Goal: Task Accomplishment & Management: Complete application form

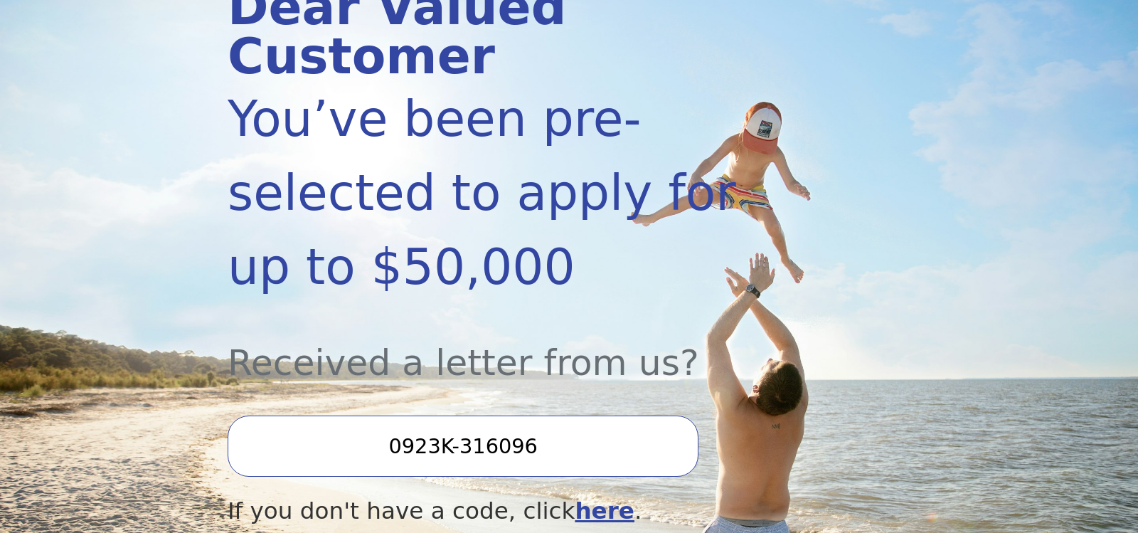
scroll to position [299, 0]
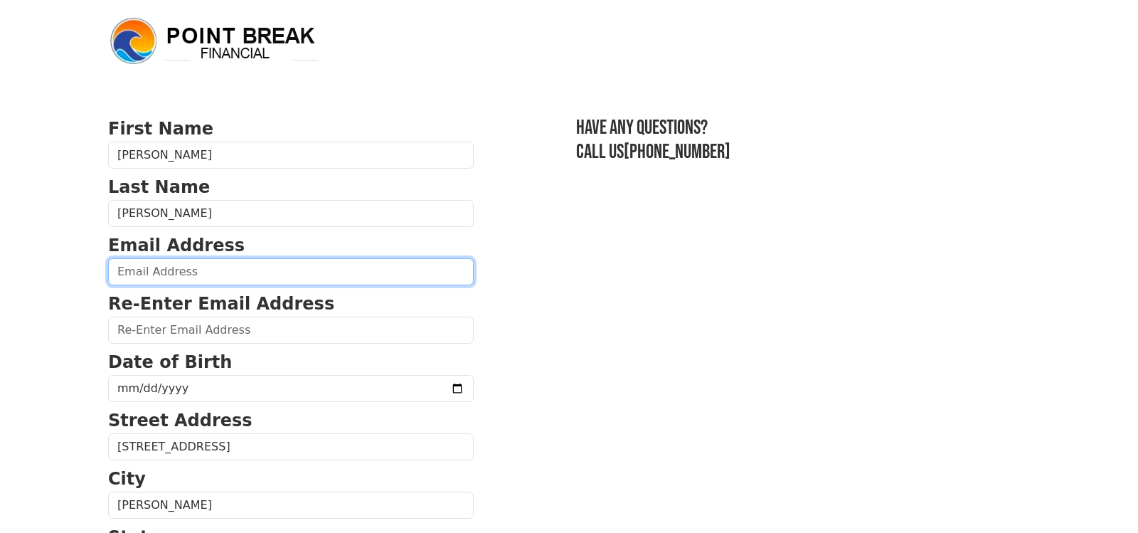
click at [153, 267] on input "email" at bounding box center [291, 271] width 366 height 27
type input "[EMAIL_ADDRESS][DOMAIN_NAME]"
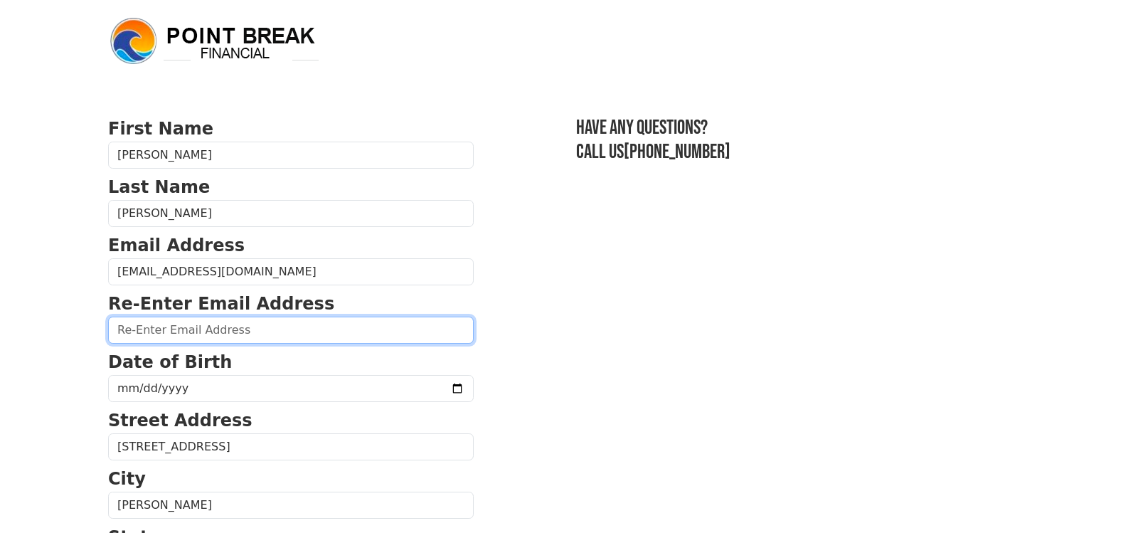
click at [155, 340] on input "email" at bounding box center [291, 329] width 366 height 27
type input "[EMAIL_ADDRESS][DOMAIN_NAME]"
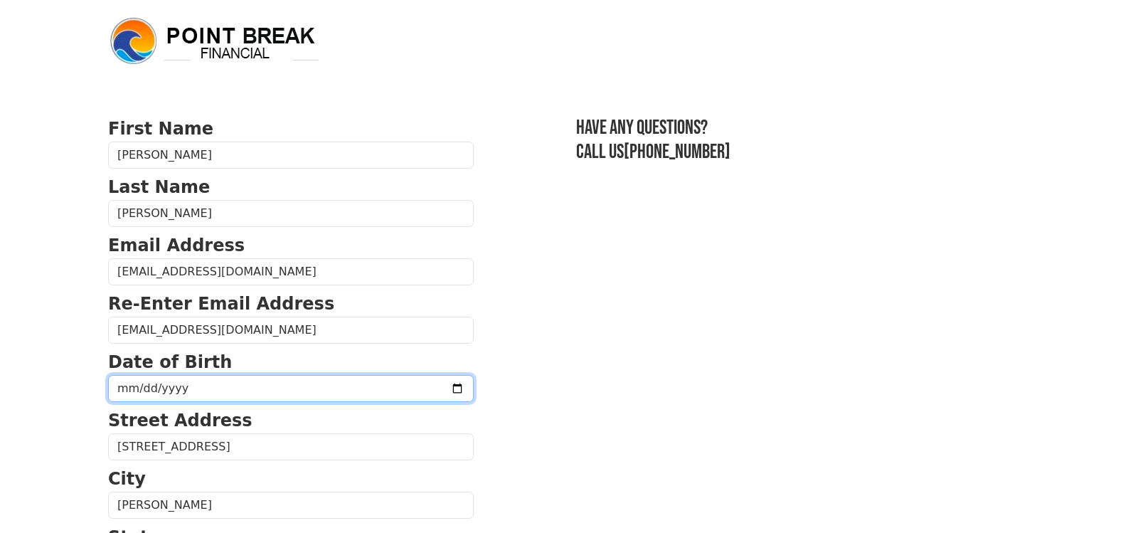
type input "[DATE]"
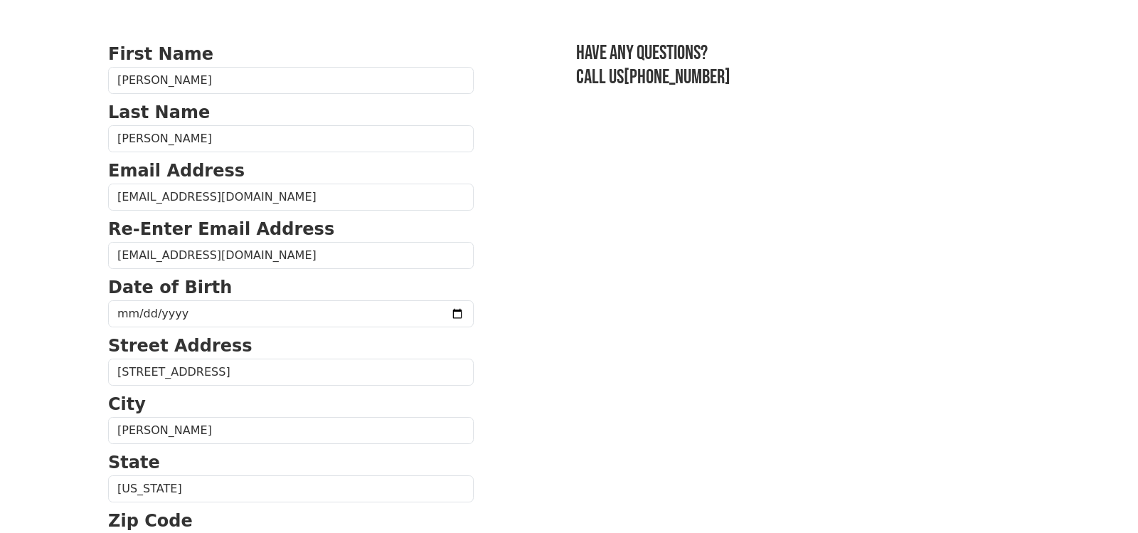
click at [82, 301] on body "First Name [PERSON_NAME] Last Name [PERSON_NAME] Email Address [EMAIL_ADDRESS][…" at bounding box center [569, 191] width 1138 height 533
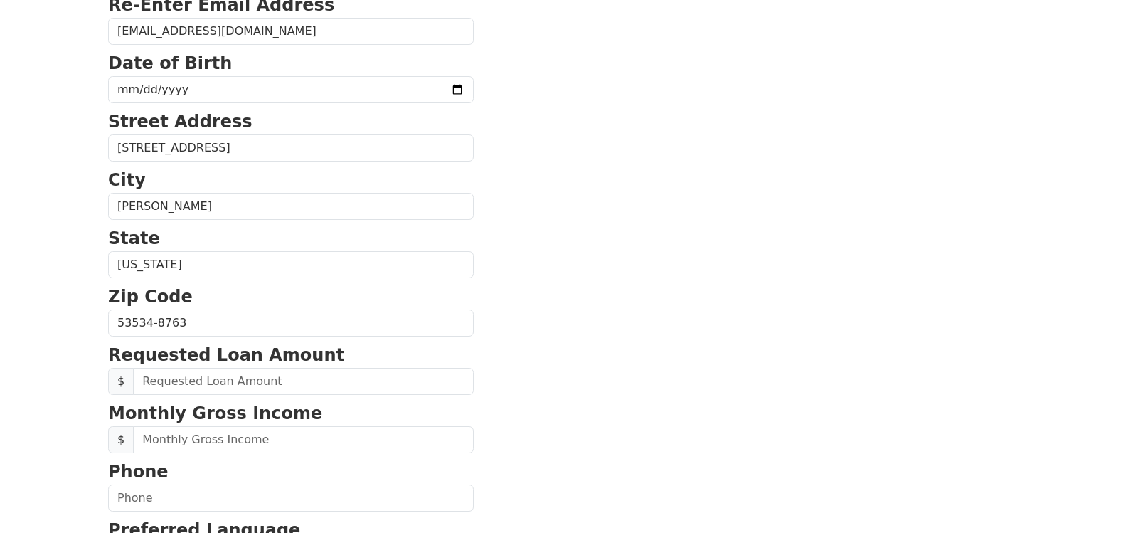
scroll to position [373, 0]
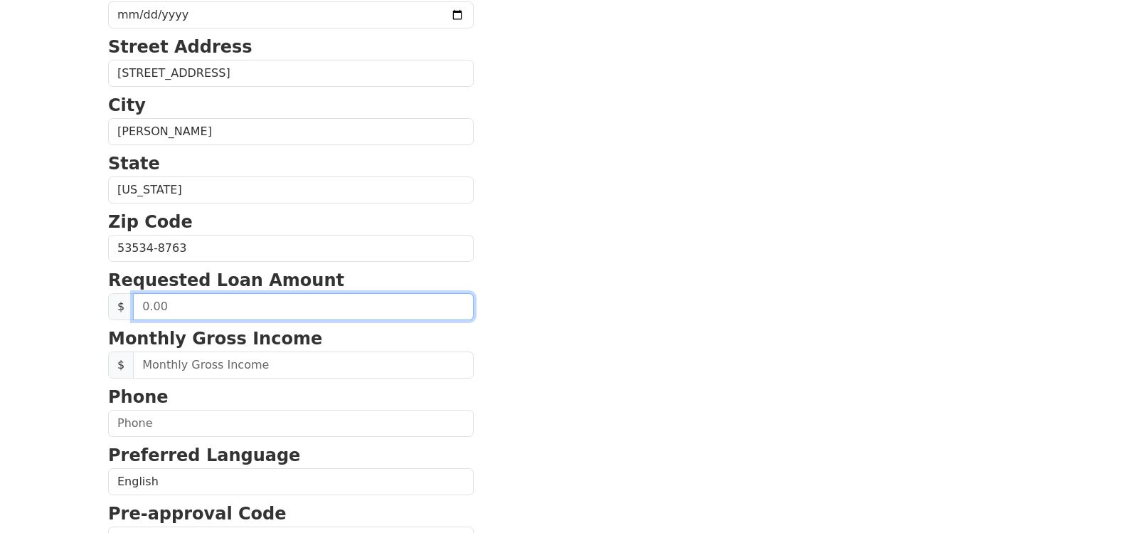
click at [176, 308] on input "text" at bounding box center [303, 306] width 341 height 27
drag, startPoint x: 176, startPoint y: 308, endPoint x: 92, endPoint y: 306, distance: 83.9
click at [133, 306] on input "text" at bounding box center [303, 306] width 341 height 27
type input "20,000.00"
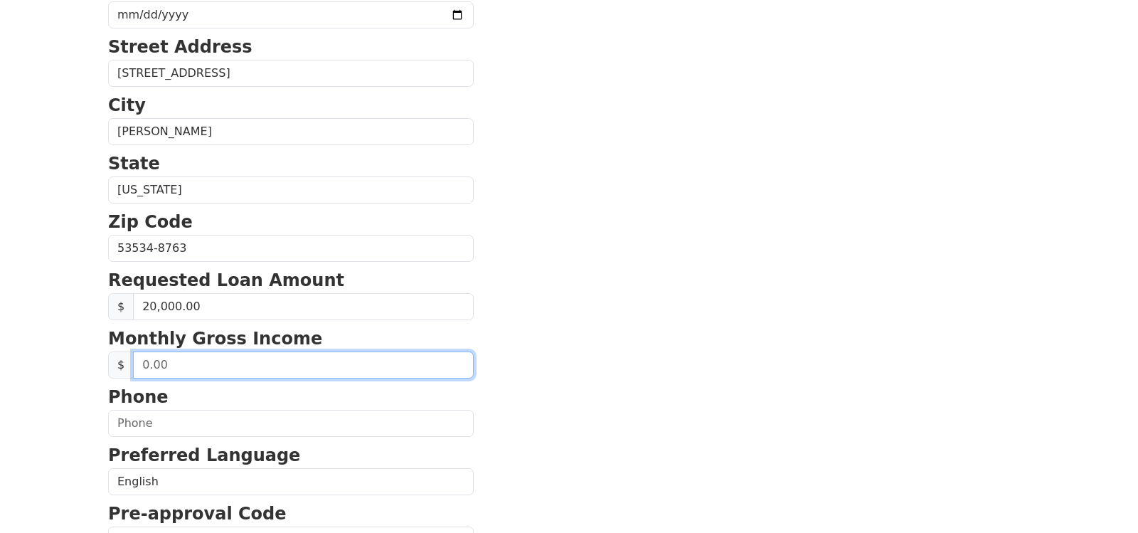
click at [161, 358] on input "text" at bounding box center [303, 364] width 341 height 27
drag, startPoint x: 176, startPoint y: 364, endPoint x: 101, endPoint y: 360, distance: 75.5
click at [133, 360] on input "text" at bounding box center [303, 364] width 341 height 27
type input "5,000.00"
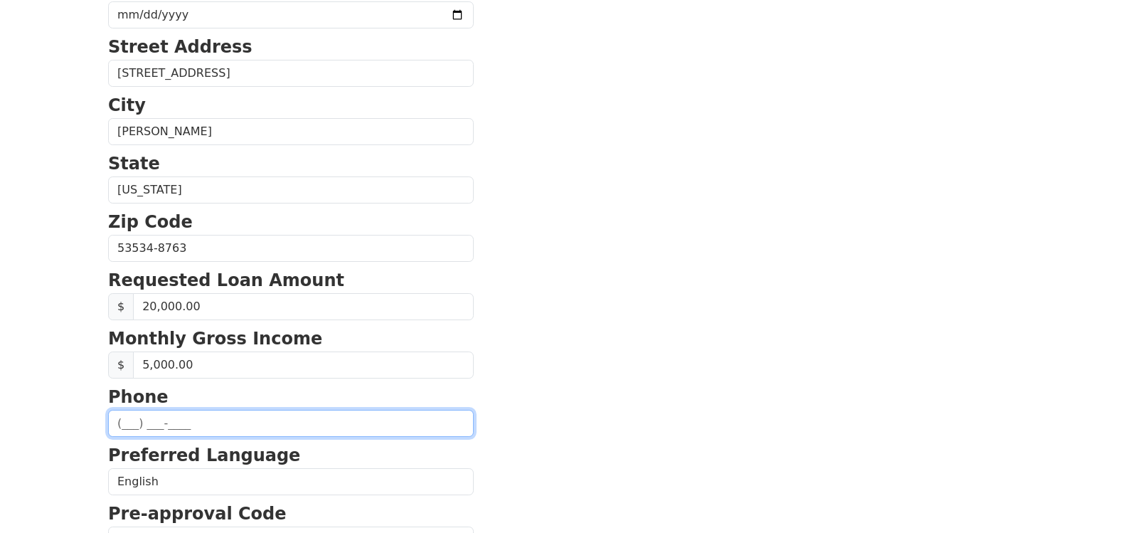
click at [132, 415] on input "text" at bounding box center [291, 423] width 366 height 27
type input "[PHONE_NUMBER]"
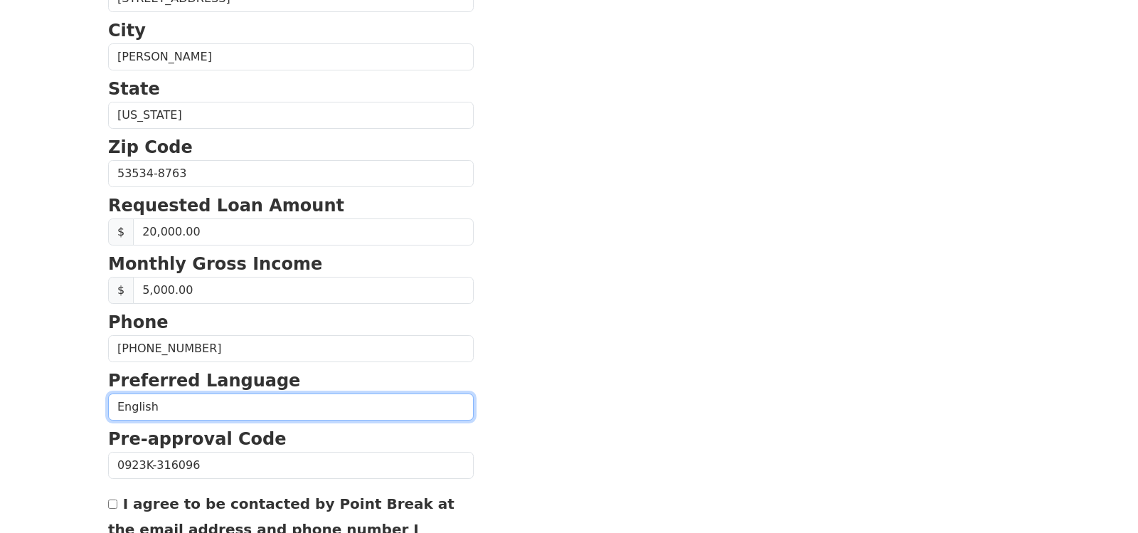
scroll to position [595, 0]
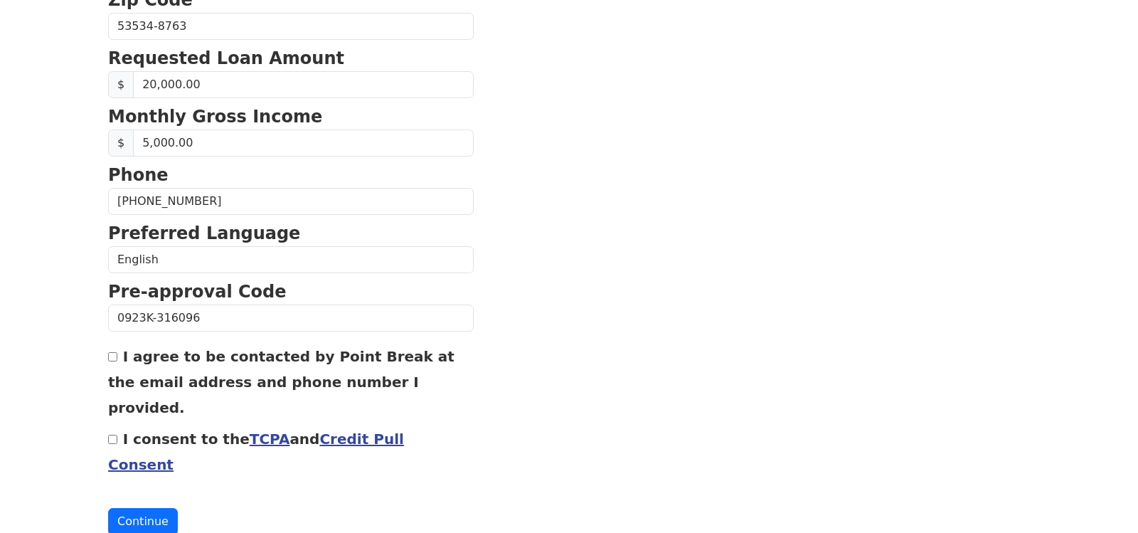
click at [109, 354] on input "I agree to be contacted by Point Break at the email address and phone number I …" at bounding box center [112, 356] width 9 height 9
checkbox input "true"
click at [110, 435] on input "I consent to the TCPA and Credit Pull Consent" at bounding box center [112, 439] width 9 height 9
checkbox input "true"
click at [134, 508] on button "Continue" at bounding box center [143, 521] width 70 height 27
